Goal: Use online tool/utility: Utilize a website feature to perform a specific function

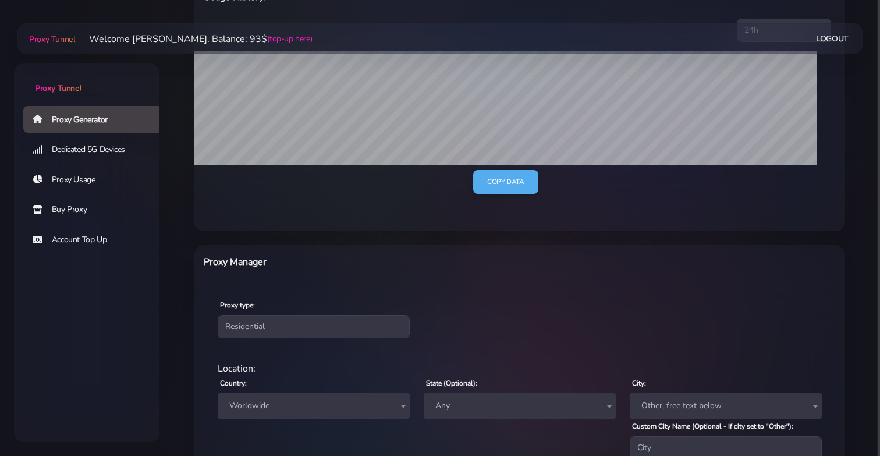
scroll to position [401, 0]
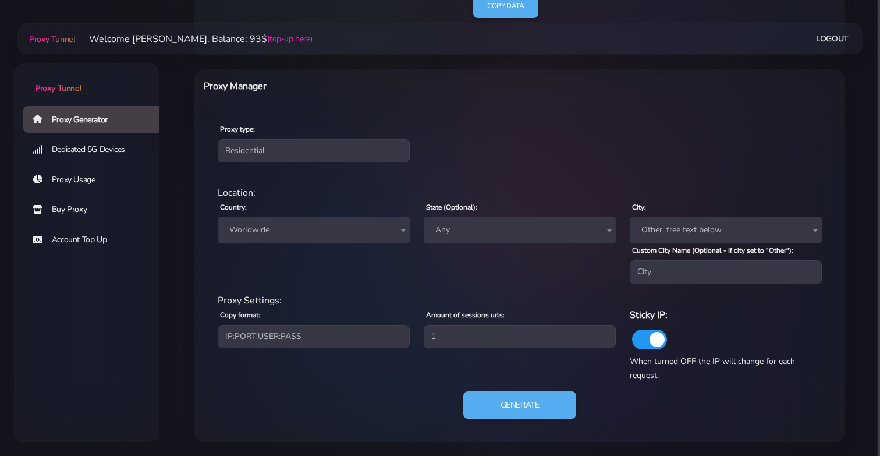
click at [330, 225] on span "Worldwide" at bounding box center [314, 230] width 178 height 16
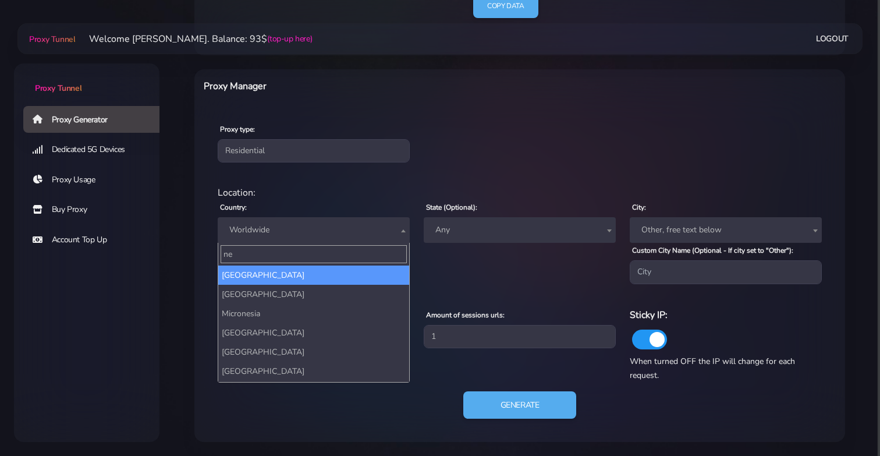
type input "new"
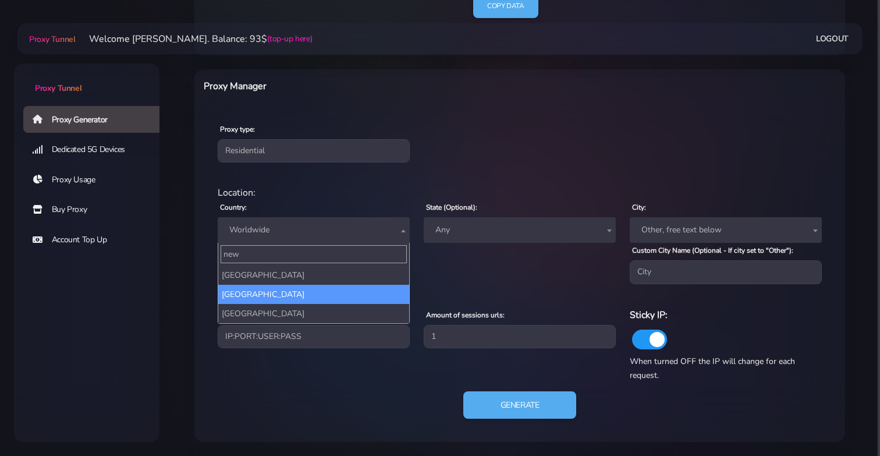
select select "NZ"
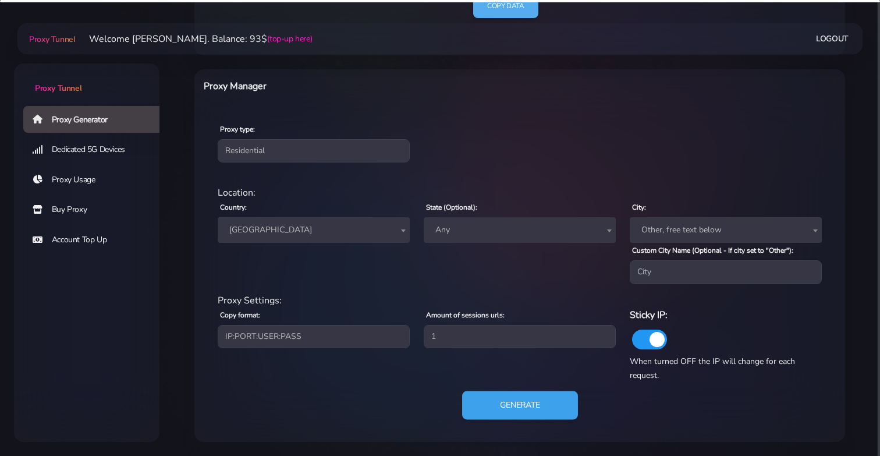
click at [526, 401] on button "Generate" at bounding box center [520, 405] width 116 height 29
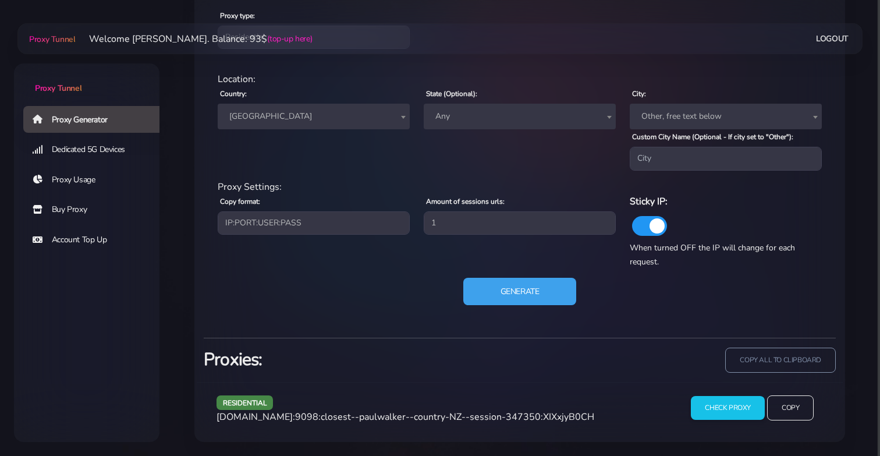
scroll to position [515, 0]
click at [706, 410] on input "Check Proxy" at bounding box center [727, 407] width 75 height 24
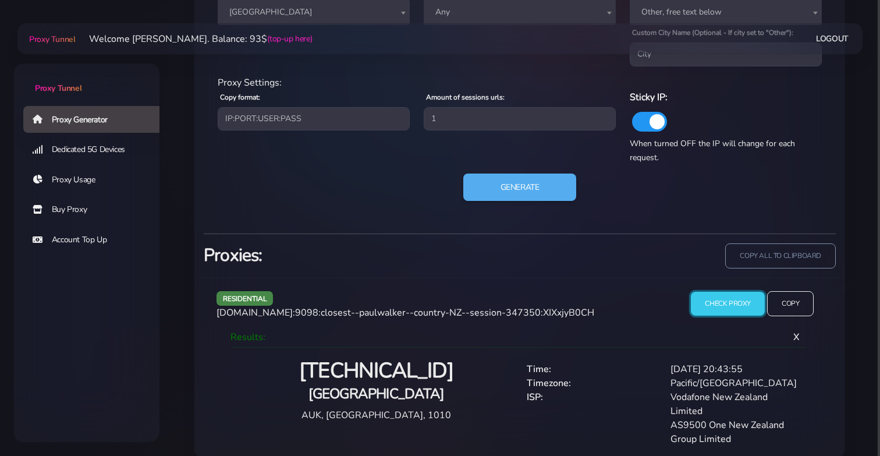
scroll to position [635, 0]
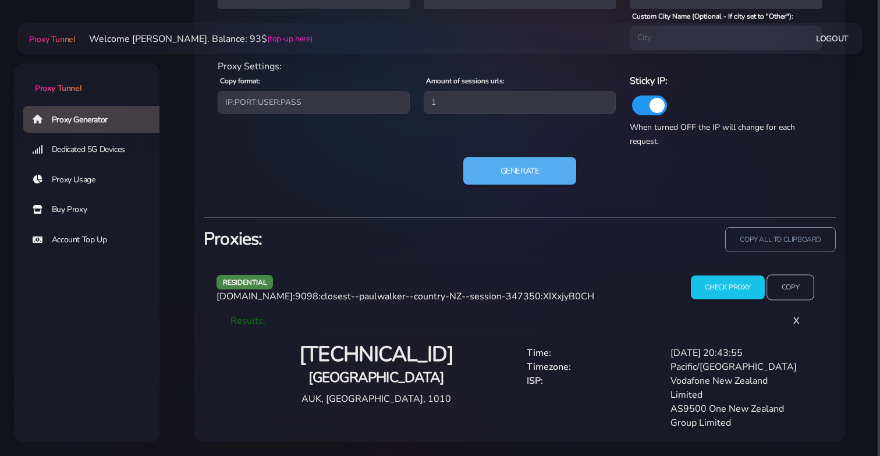
click at [776, 286] on input "Copy" at bounding box center [791, 287] width 48 height 26
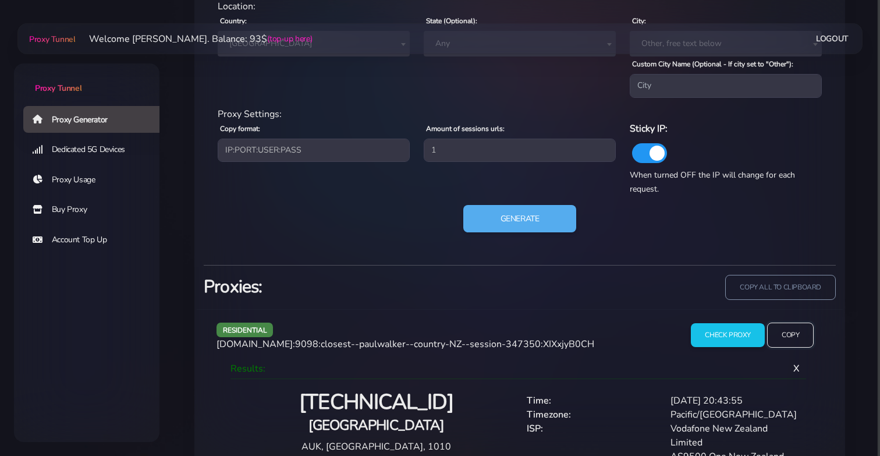
scroll to position [587, 0]
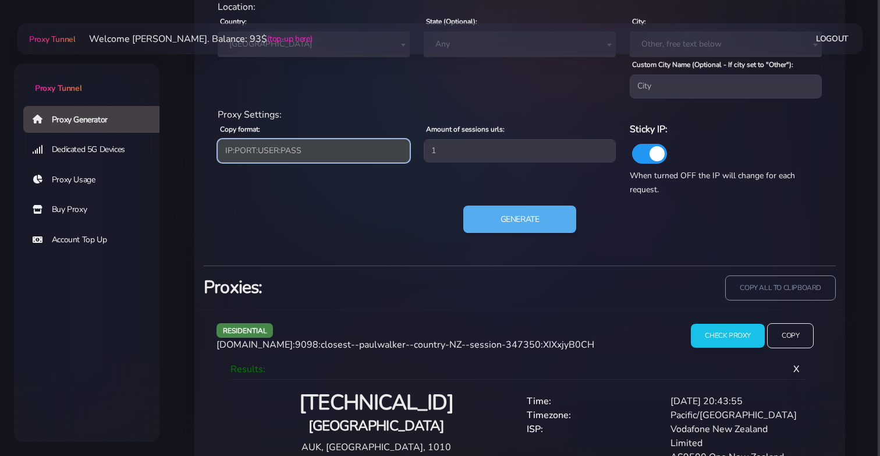
click at [313, 156] on select "IP:PORT:USER:PASS USER:PASS@IP:PORT PORT:IP:USER:[PERSON_NAME]:USER:PORT:IP" at bounding box center [314, 150] width 192 height 23
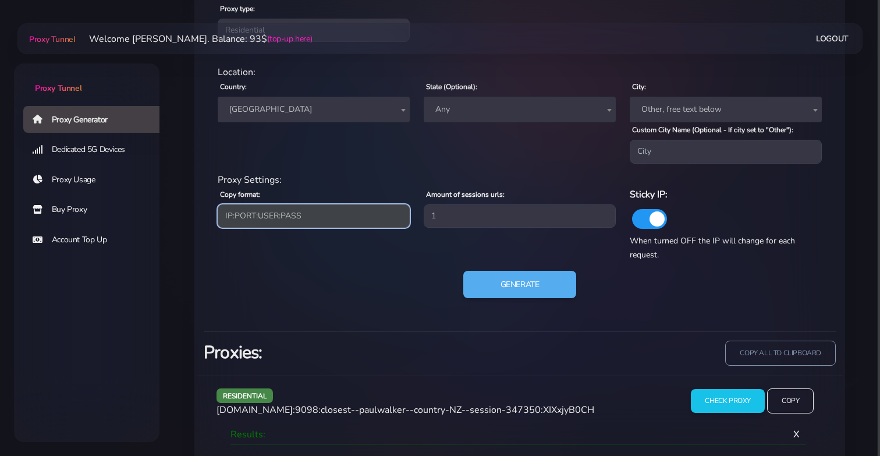
scroll to position [635, 0]
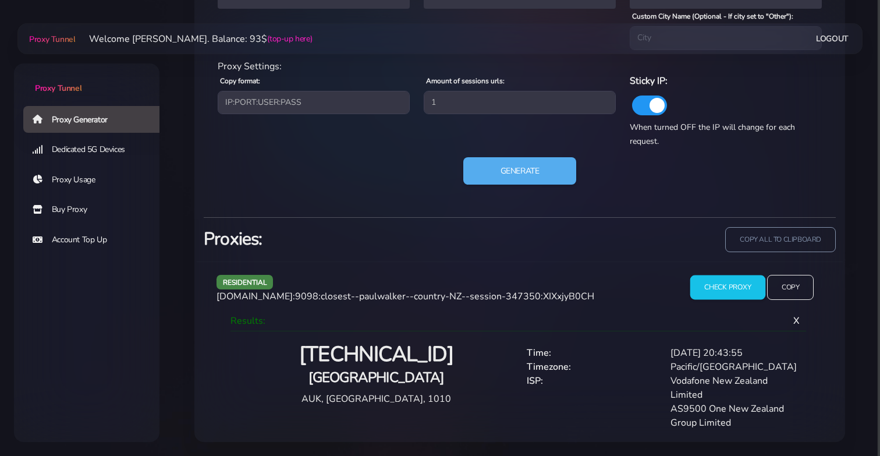
click at [740, 290] on input "Check Proxy" at bounding box center [727, 287] width 75 height 24
click at [211, 303] on div "residential [DOMAIN_NAME]:9098:closest--paulwalker--country-NZ--session-347350:…" at bounding box center [443, 292] width 466 height 34
click at [293, 297] on span "[DOMAIN_NAME]:9098:closest--paulwalker--country-NZ--session-347350:XIXxjyB0CH" at bounding box center [406, 296] width 378 height 13
drag, startPoint x: 217, startPoint y: 299, endPoint x: 291, endPoint y: 302, distance: 74.0
click at [291, 302] on span "[DOMAIN_NAME]:9098:closest--paulwalker--country-NZ--session-347350:XIXxjyB0CH" at bounding box center [406, 296] width 378 height 13
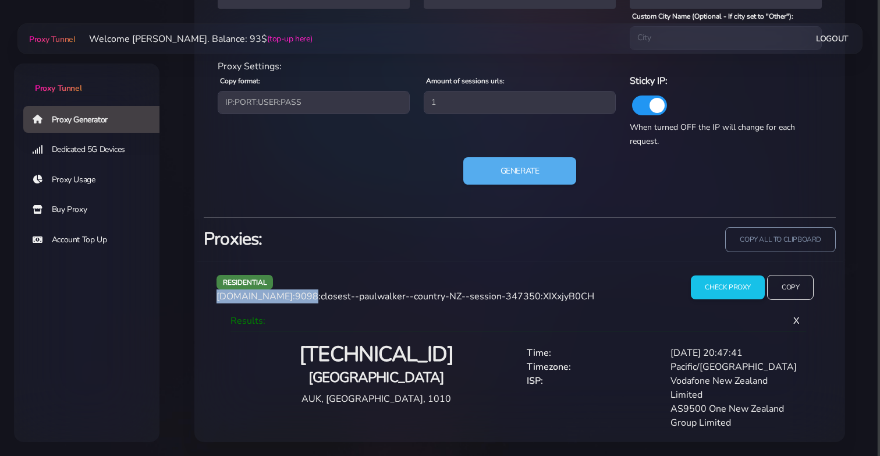
drag, startPoint x: 293, startPoint y: 296, endPoint x: 218, endPoint y: 302, distance: 75.9
click at [218, 302] on span "[DOMAIN_NAME]:9098:closest--paulwalker--country-NZ--session-347350:XIXxjyB0CH" at bounding box center [406, 296] width 378 height 13
copy span "[DOMAIN_NAME]"
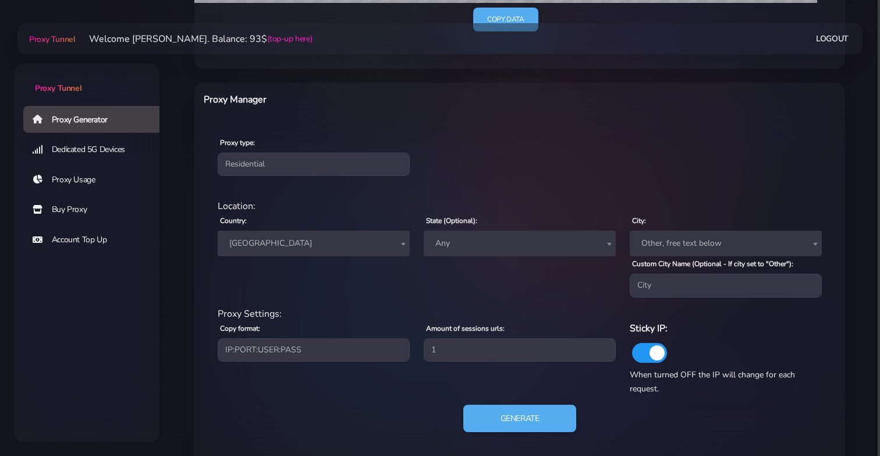
scroll to position [392, 0]
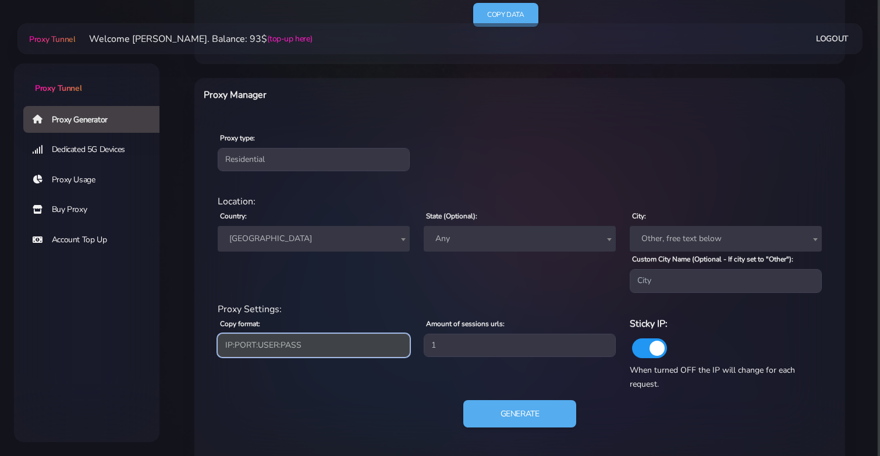
click at [356, 353] on select "IP:PORT:USER:PASS USER:PASS@IP:PORT PORT:IP:USER:[PERSON_NAME]:USER:PORT:IP" at bounding box center [314, 345] width 192 height 23
select select "USER:PASS@IP:PORT"
click at [218, 334] on select "IP:PORT:USER:PASS USER:PASS@IP:PORT PORT:IP:USER:[PERSON_NAME]:USER:PORT:IP" at bounding box center [314, 345] width 192 height 23
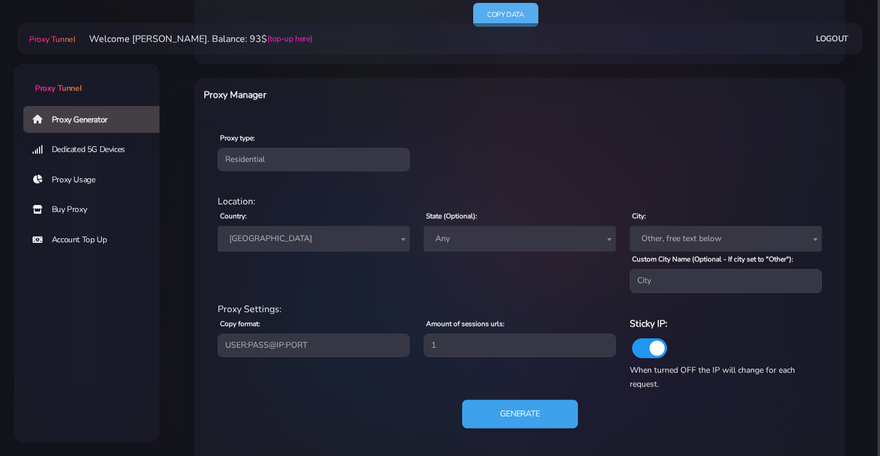
click at [485, 415] on button "Generate" at bounding box center [520, 413] width 116 height 29
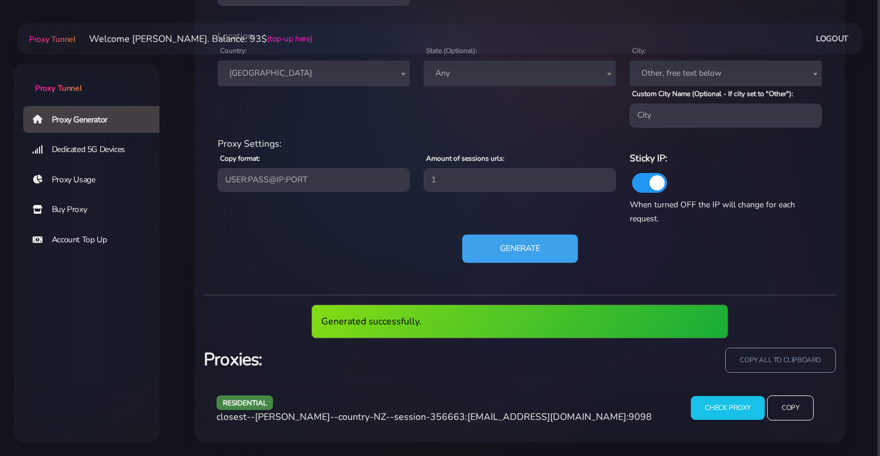
scroll to position [515, 0]
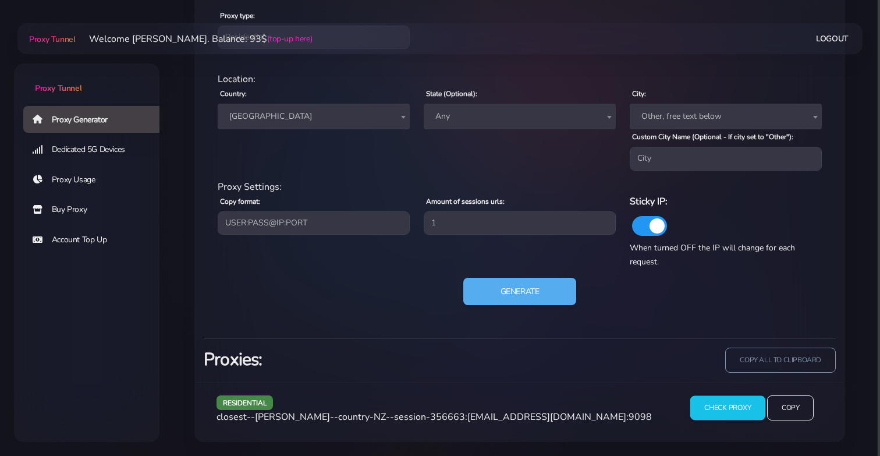
click at [733, 408] on input "Check Proxy" at bounding box center [727, 407] width 75 height 24
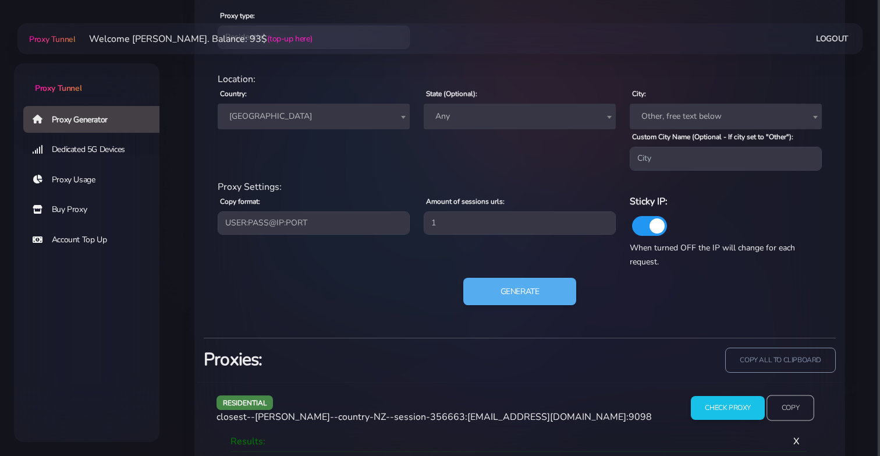
click at [799, 411] on input "Copy" at bounding box center [791, 408] width 48 height 26
click at [797, 410] on input "Copy" at bounding box center [791, 408] width 48 height 26
